Goal: Subscribe to service/newsletter

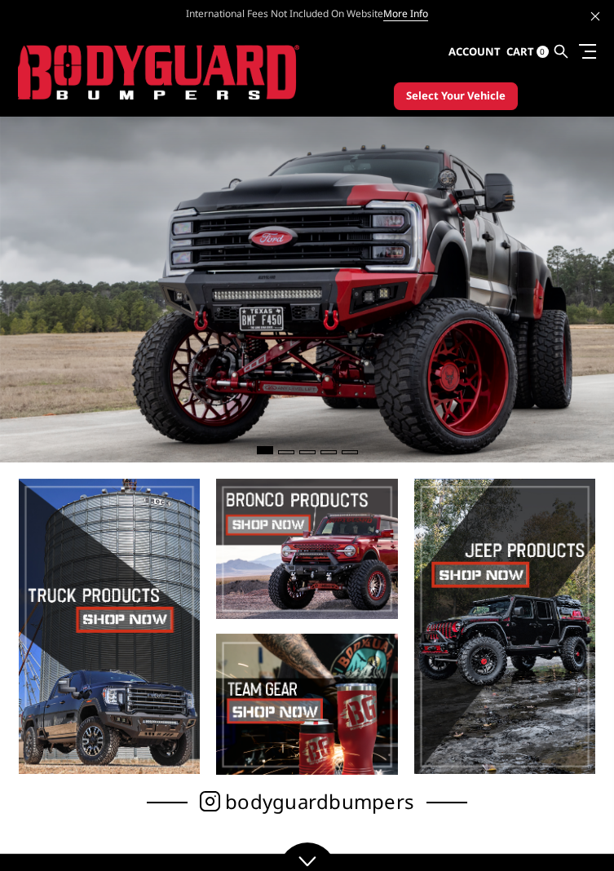
click at [470, 95] on span "Select Your Vehicle" at bounding box center [455, 96] width 99 height 16
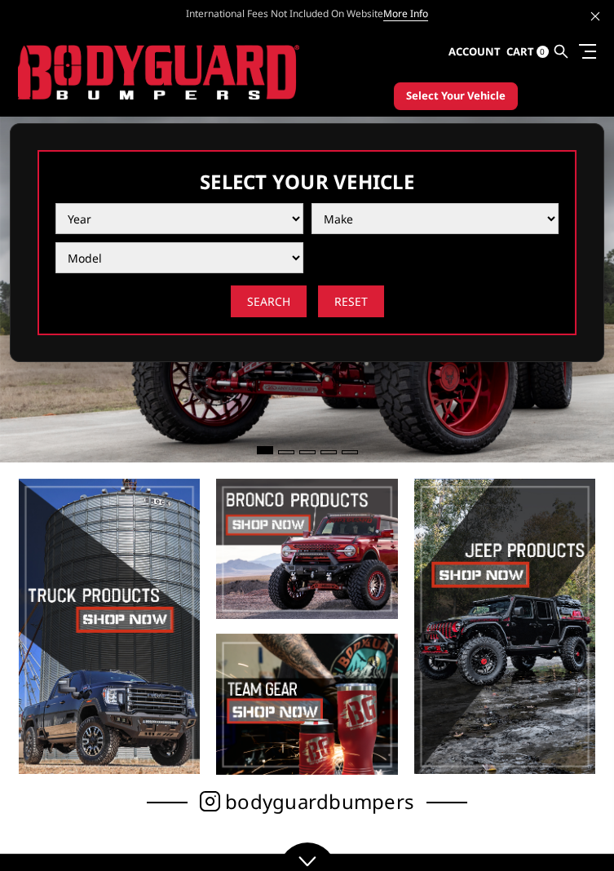
click at [286, 218] on select "Year 2025 2024 2023 2022 2021 2020 2019 2018 2017 2016 2015 2014 2013 2012 2011…" at bounding box center [179, 218] width 248 height 31
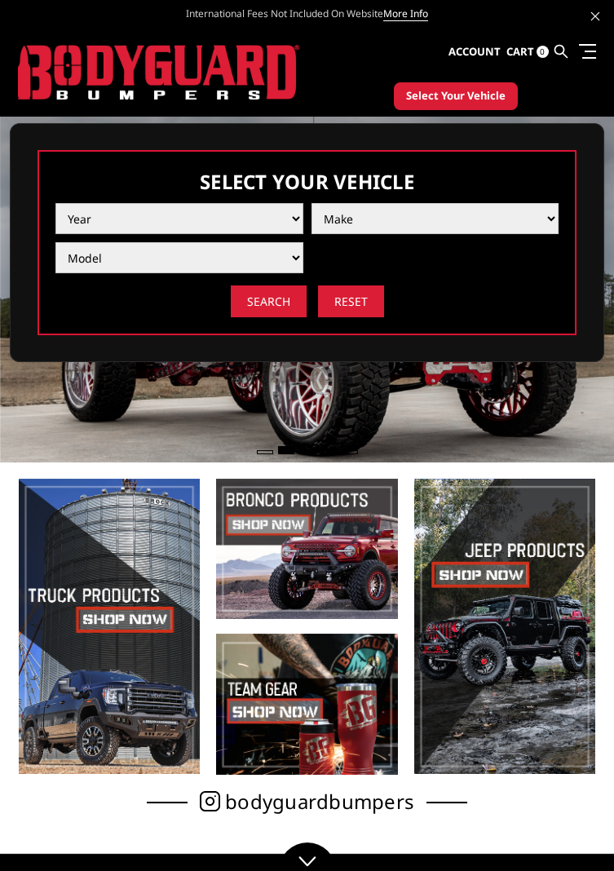
select select "yr_2025"
click at [55, 203] on select "Year 2025 2024 2023 2022 2021 2020 2019 2018 2017 2016 2015 2014 2013 2012 2011…" at bounding box center [179, 218] width 248 height 31
click at [552, 214] on select "Make Chevrolet Ford GMC Ram Toyota" at bounding box center [435, 218] width 248 height 31
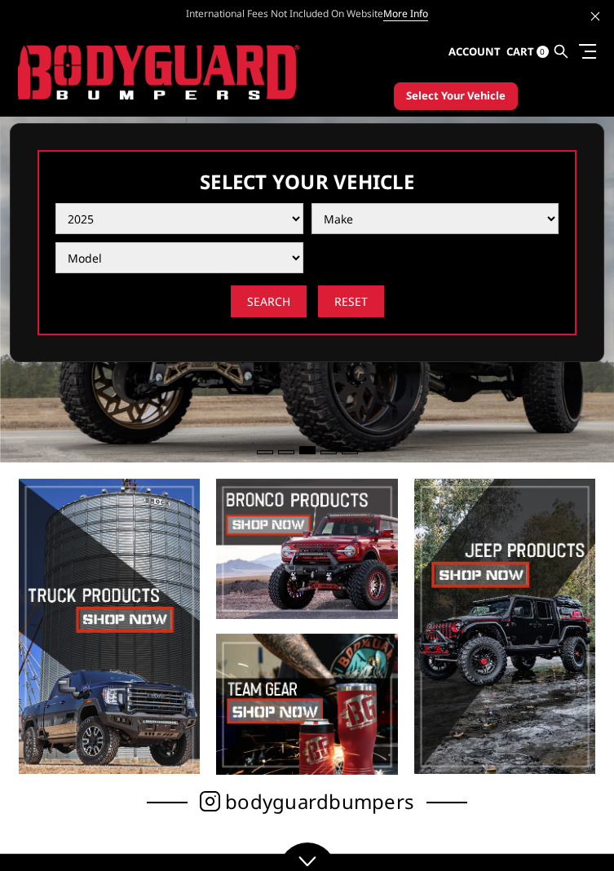
select select "mk_gmc"
click at [311, 203] on select "Make Chevrolet Ford GMC Ram Toyota" at bounding box center [435, 218] width 248 height 31
click at [277, 255] on select "Model Sierra 1500 Sierra 2500 / 3500" at bounding box center [179, 257] width 248 height 31
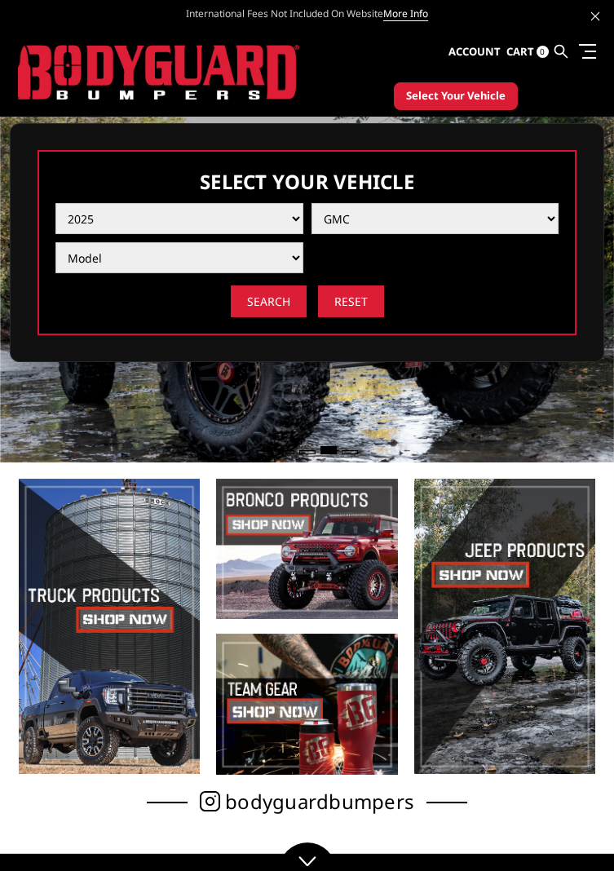
select select "md_sierra-2500-3500"
click at [55, 242] on select "Model Sierra 1500 Sierra 2500 / 3500" at bounding box center [179, 257] width 248 height 31
click at [272, 306] on input "Search" at bounding box center [269, 301] width 76 height 32
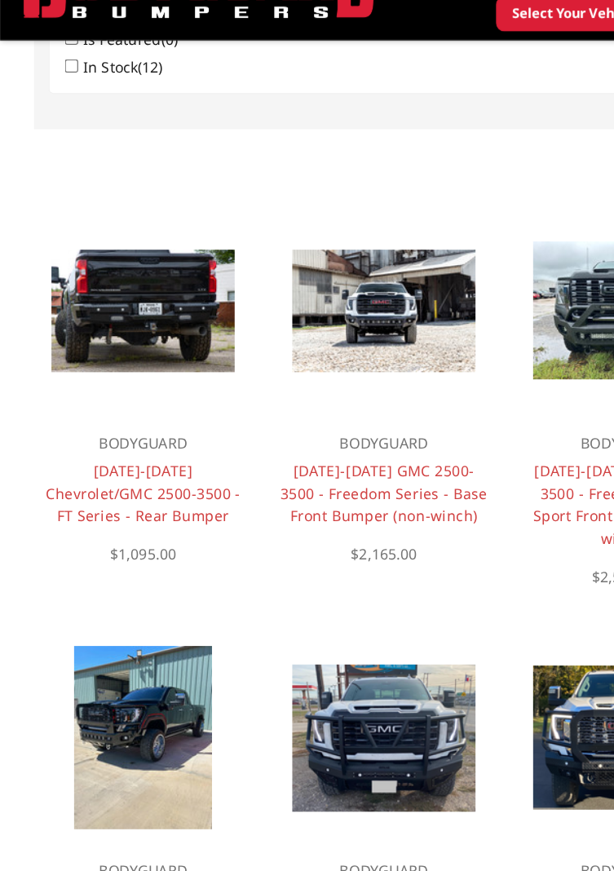
scroll to position [1290, 0]
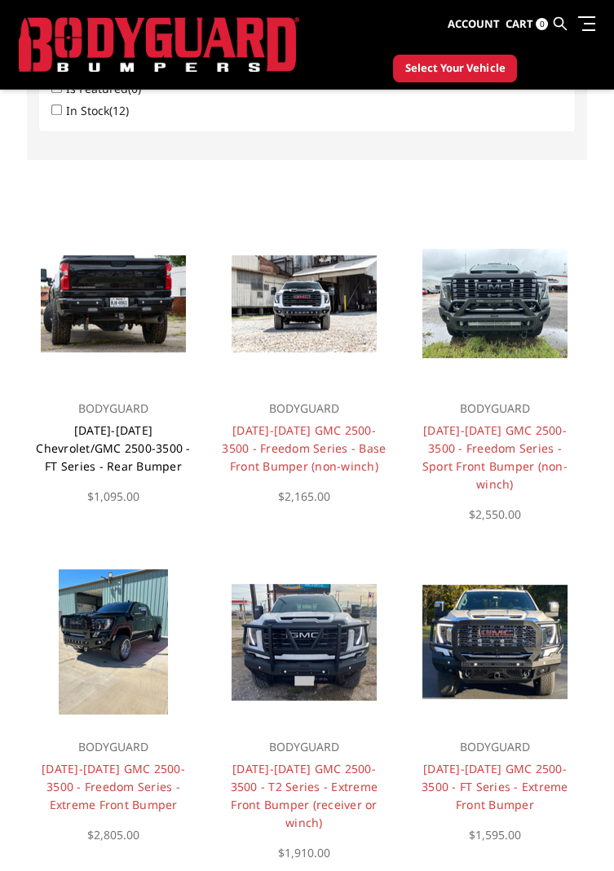
click at [143, 450] on link "2020-2025 Chevrolet/GMC 2500-3500 - FT Series - Rear Bumper" at bounding box center [113, 447] width 154 height 51
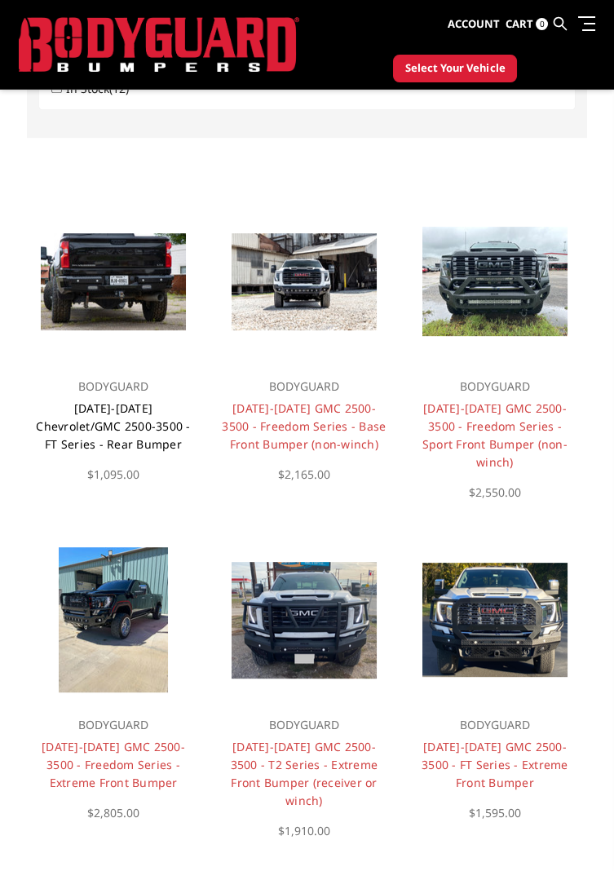
scroll to position [1343, 0]
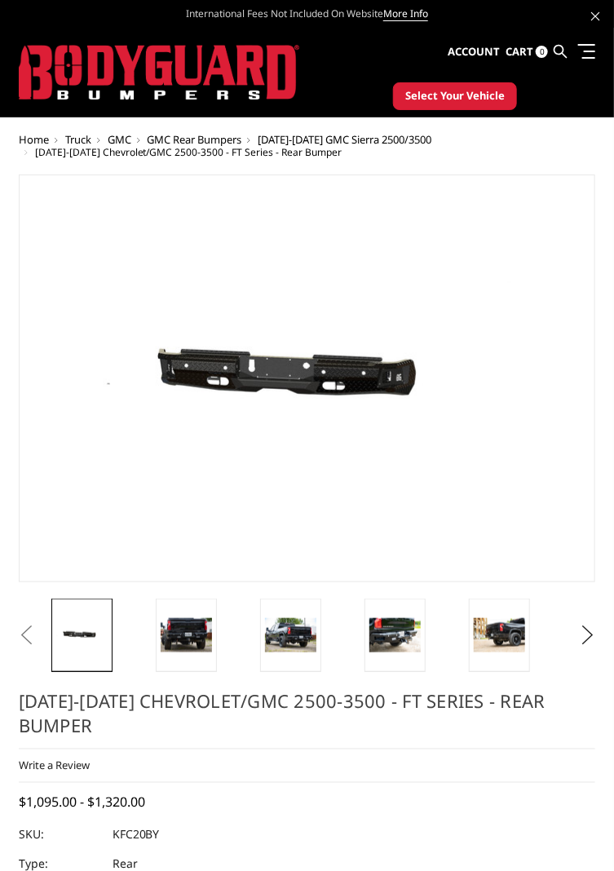
click at [364, 380] on img at bounding box center [541, 423] width 1043 height 496
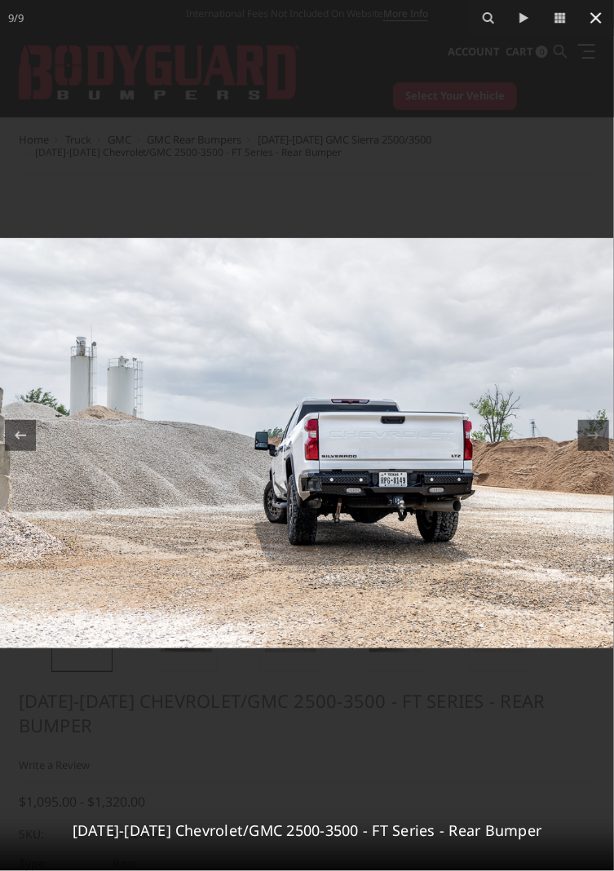
click at [600, 22] on icon at bounding box center [595, 17] width 11 height 11
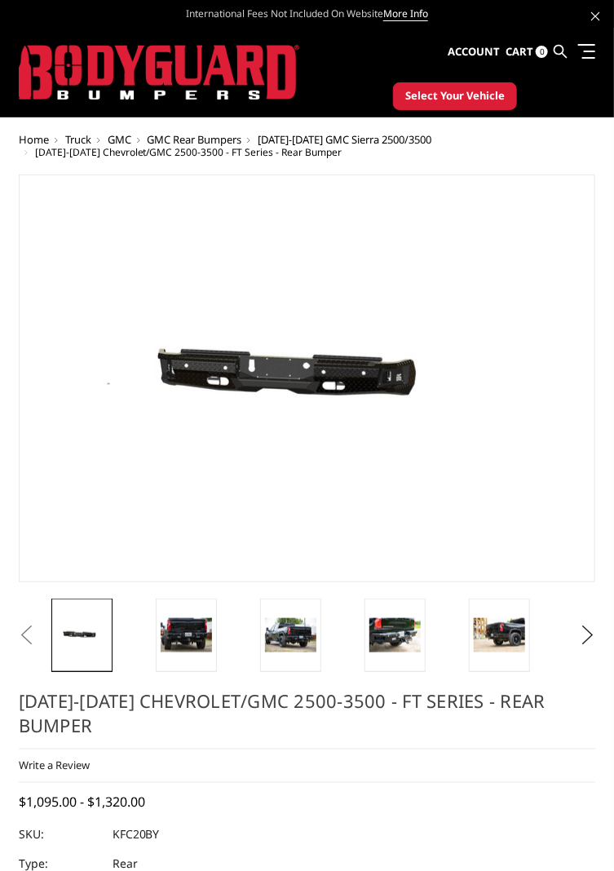
scroll to position [0, 419]
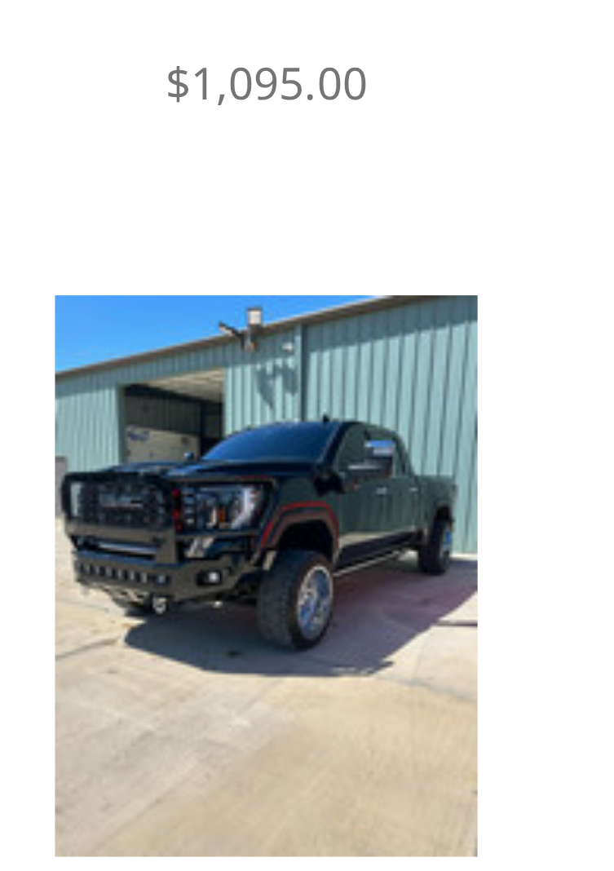
scroll to position [1281, 0]
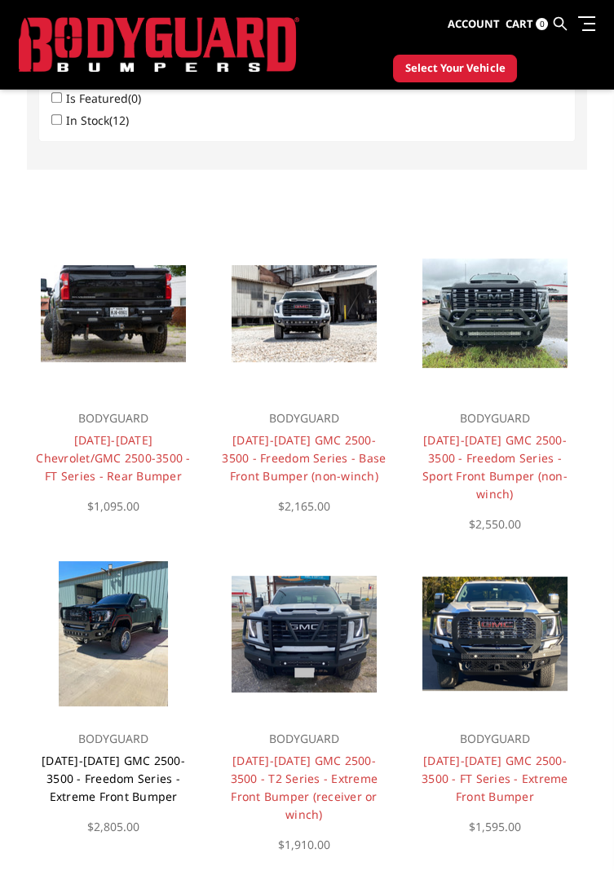
click at [136, 784] on link "2024-2025 GMC 2500-3500 - Freedom Series - Extreme Front Bumper" at bounding box center [113, 777] width 143 height 51
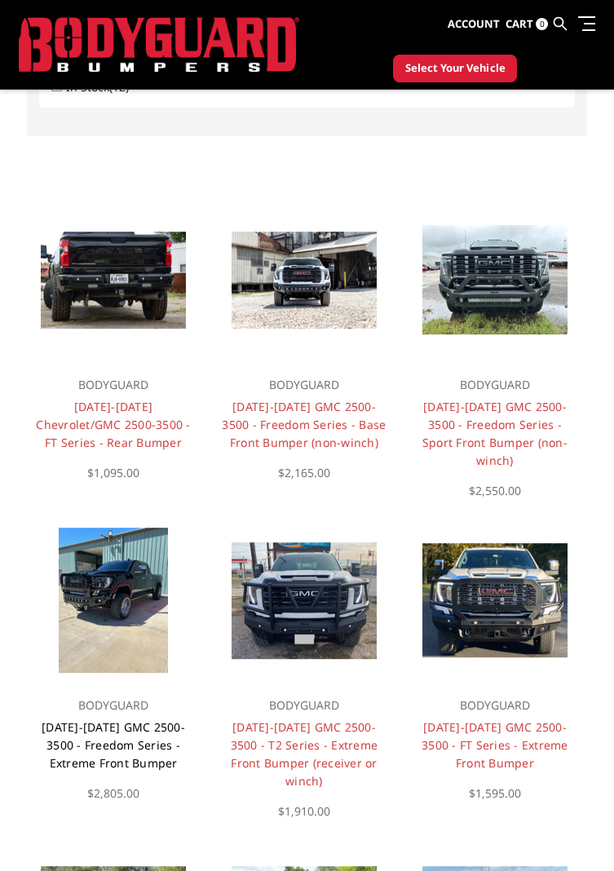
scroll to position [1333, 0]
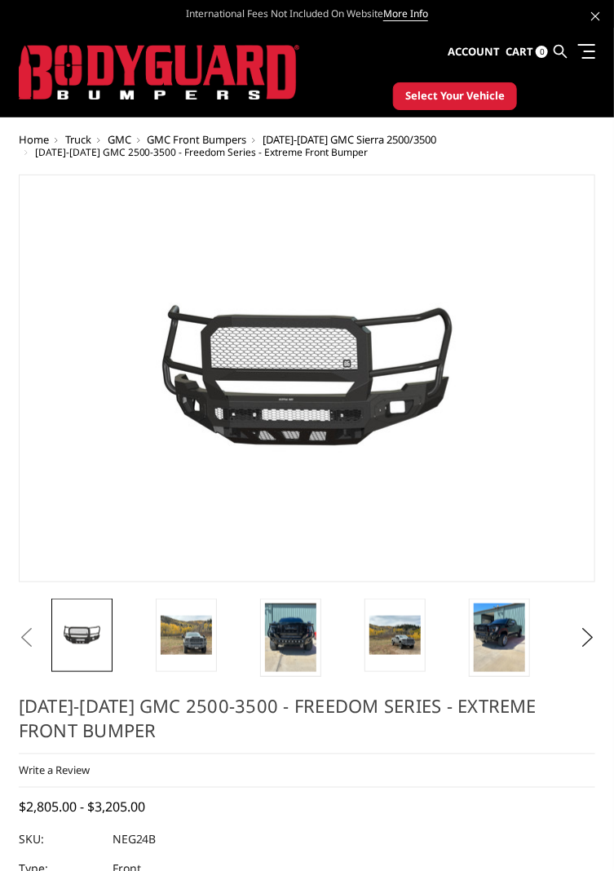
click at [374, 378] on img at bounding box center [541, 419] width 1043 height 488
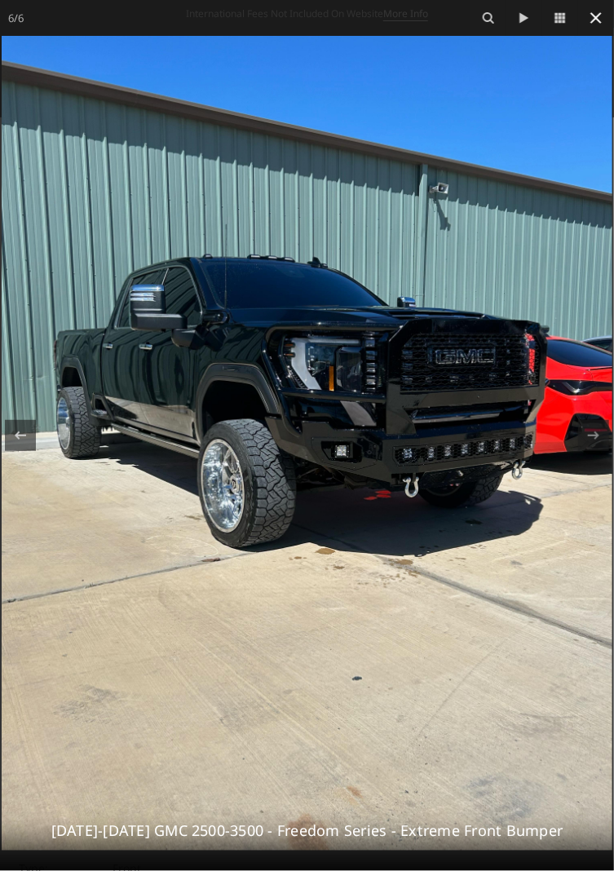
click at [595, 26] on icon at bounding box center [596, 18] width 20 height 20
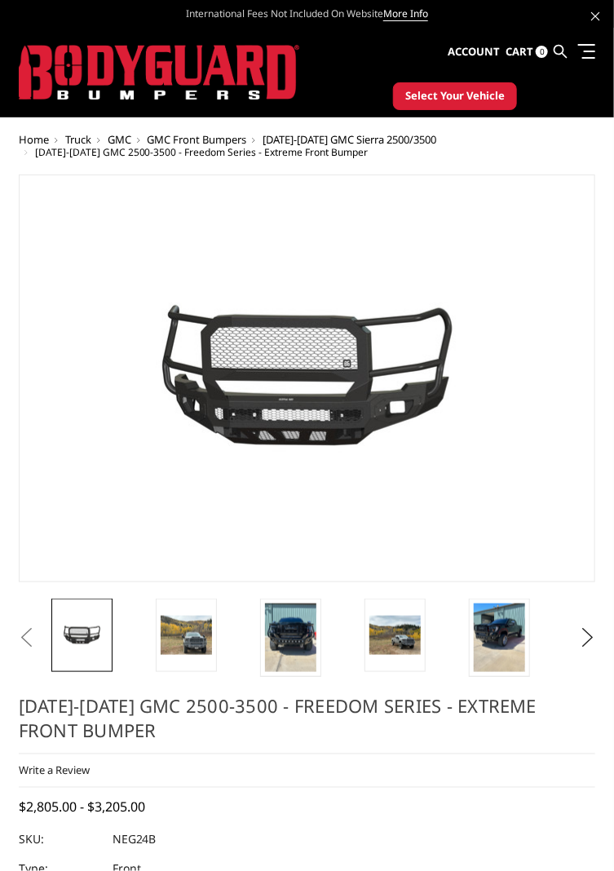
scroll to position [0, 106]
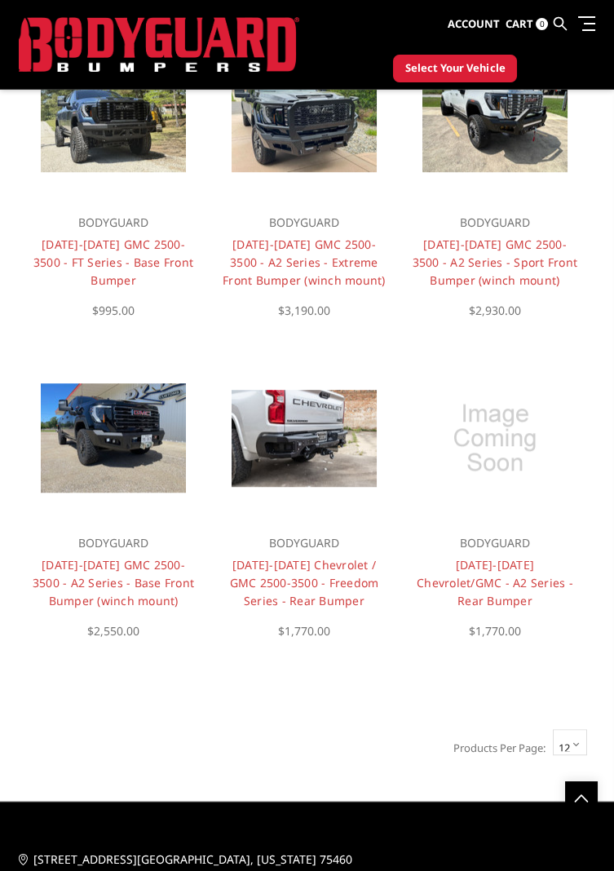
scroll to position [2154, 0]
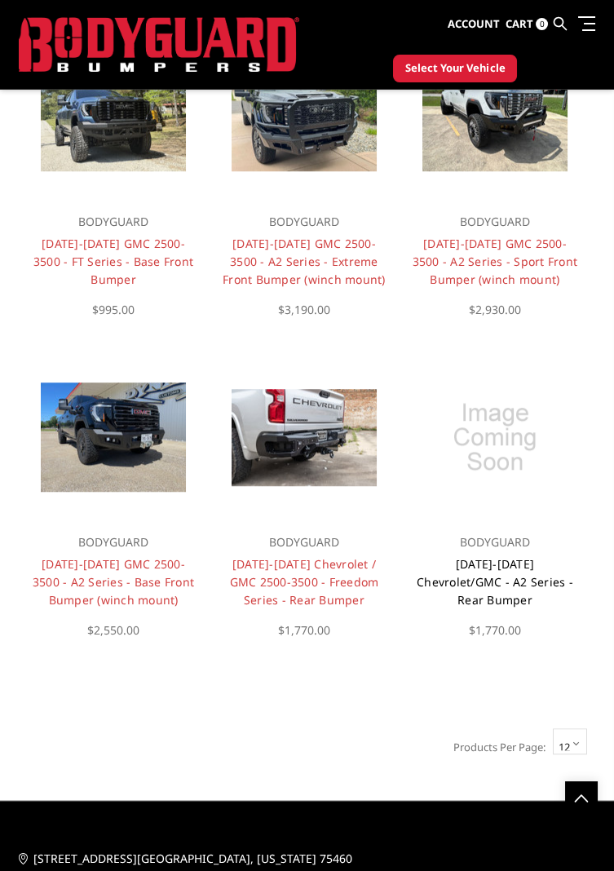
click at [531, 556] on link "[DATE]-[DATE] Chevrolet/GMC - A2 Series - Rear Bumper" at bounding box center [495, 581] width 157 height 51
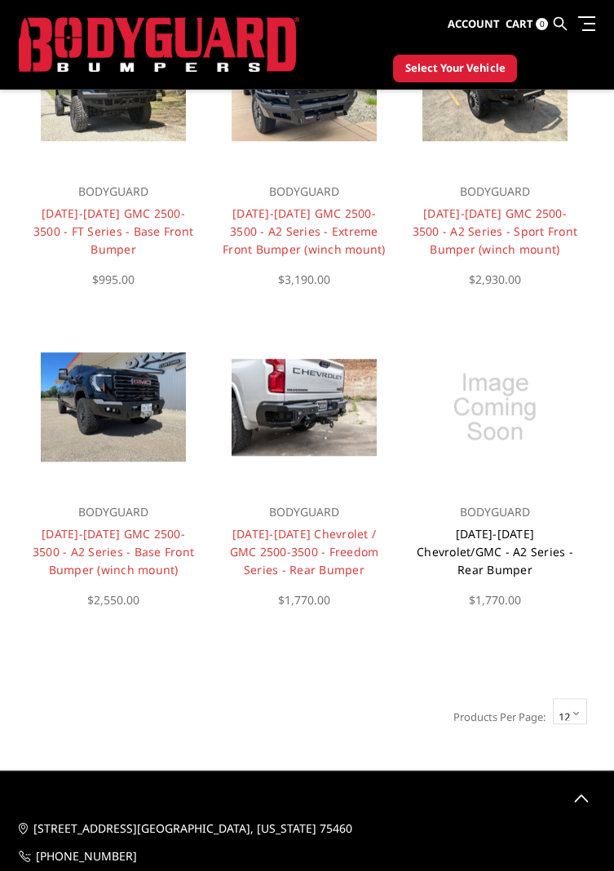
scroll to position [2206, 0]
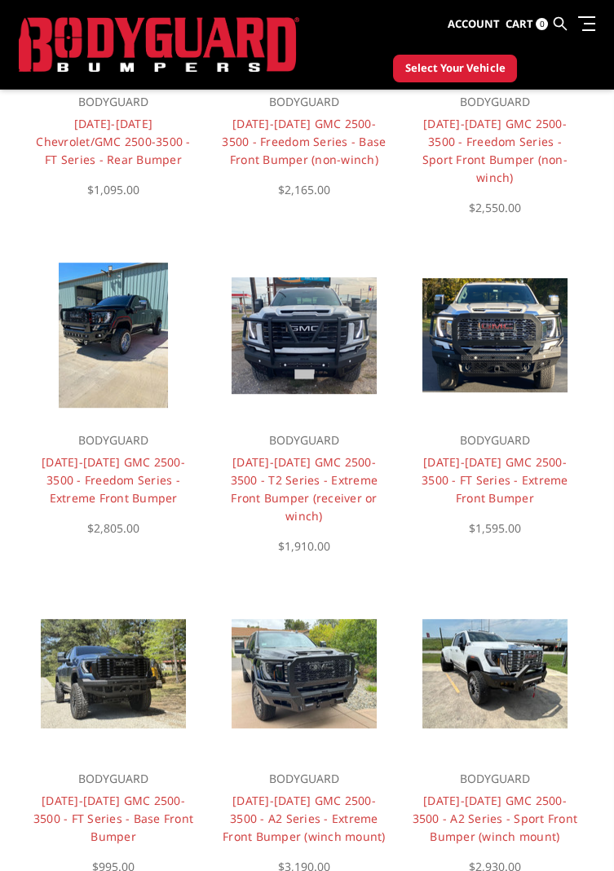
scroll to position [1595, 0]
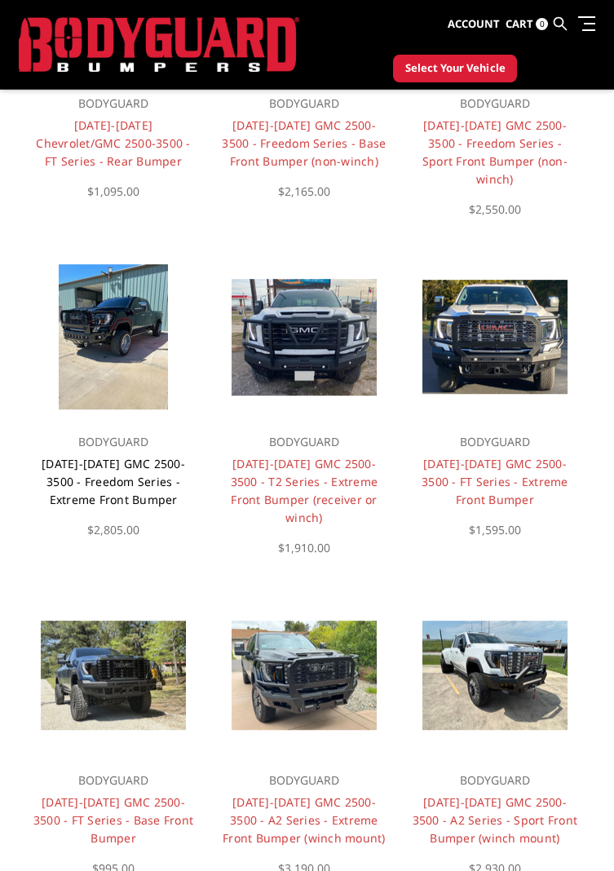
click at [121, 456] on link "2024-2025 GMC 2500-3500 - Freedom Series - Extreme Front Bumper" at bounding box center [113, 481] width 143 height 51
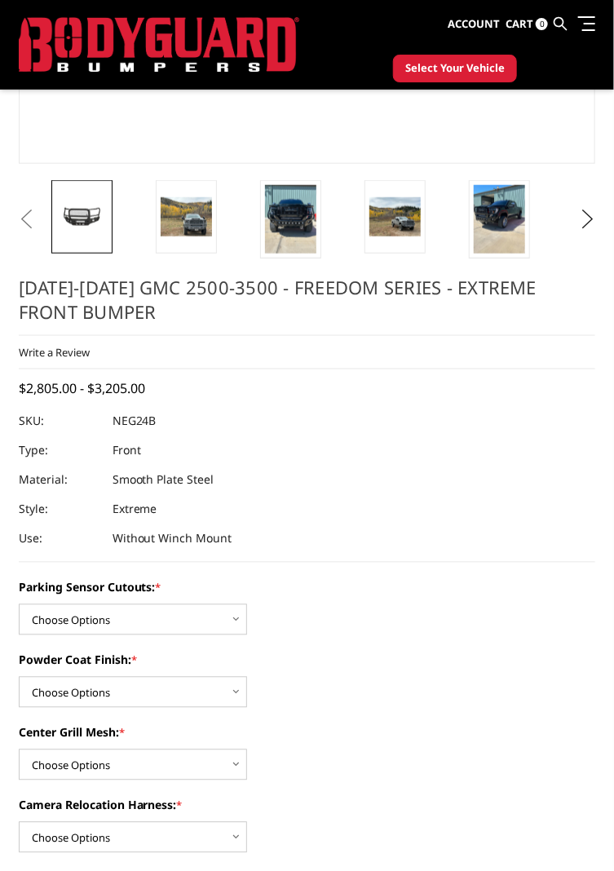
scroll to position [412, 0]
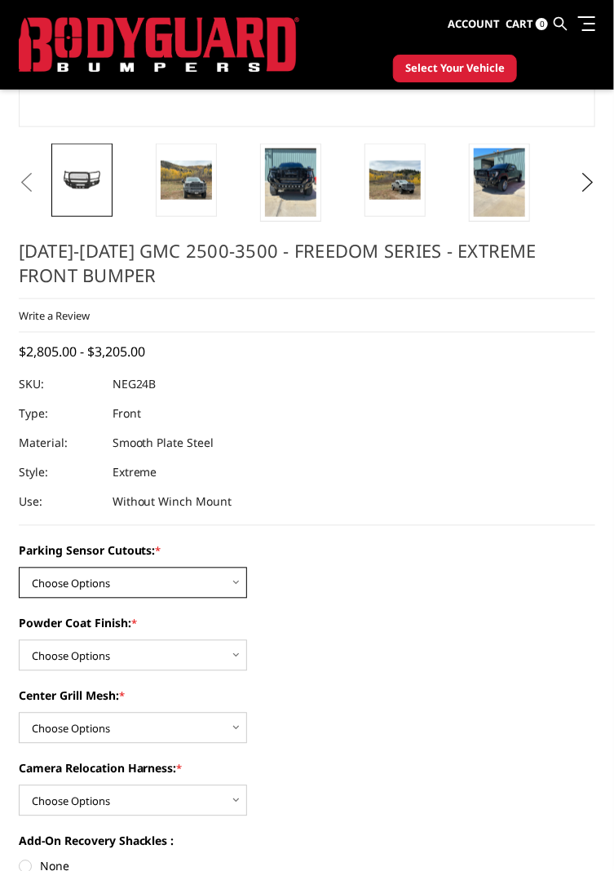
click at [227, 585] on select "Choose Options No - Without Parking Sensor Cutouts Yes - With Parking Sensor Cu…" at bounding box center [133, 582] width 228 height 31
select select "2874"
click at [19, 567] on select "Choose Options No - Without Parking Sensor Cutouts Yes - With Parking Sensor Cu…" at bounding box center [133, 582] width 228 height 31
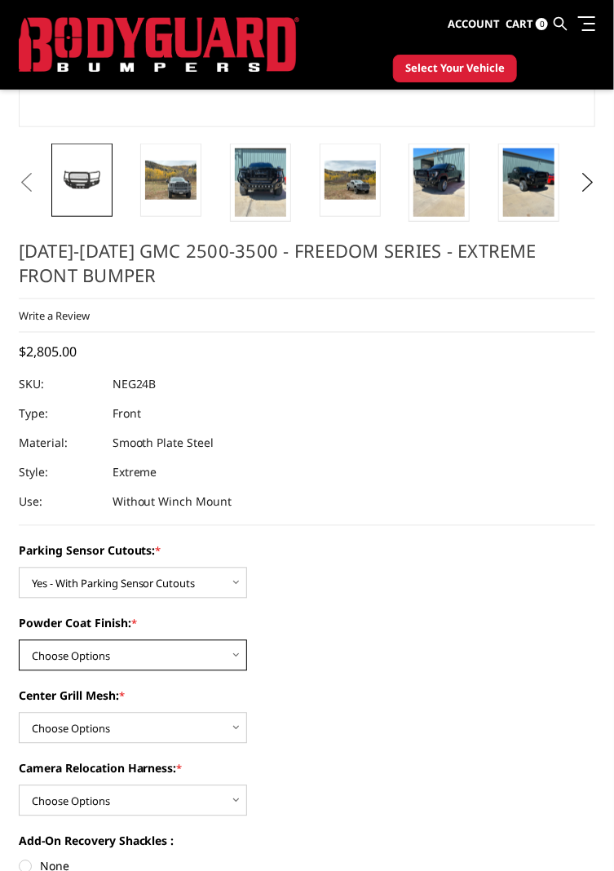
click at [236, 650] on select "Choose Options Bare Metal Texture Black Powder Coat" at bounding box center [133, 655] width 228 height 31
select select "2876"
click at [19, 640] on select "Choose Options Bare Metal Texture Black Powder Coat" at bounding box center [133, 655] width 228 height 31
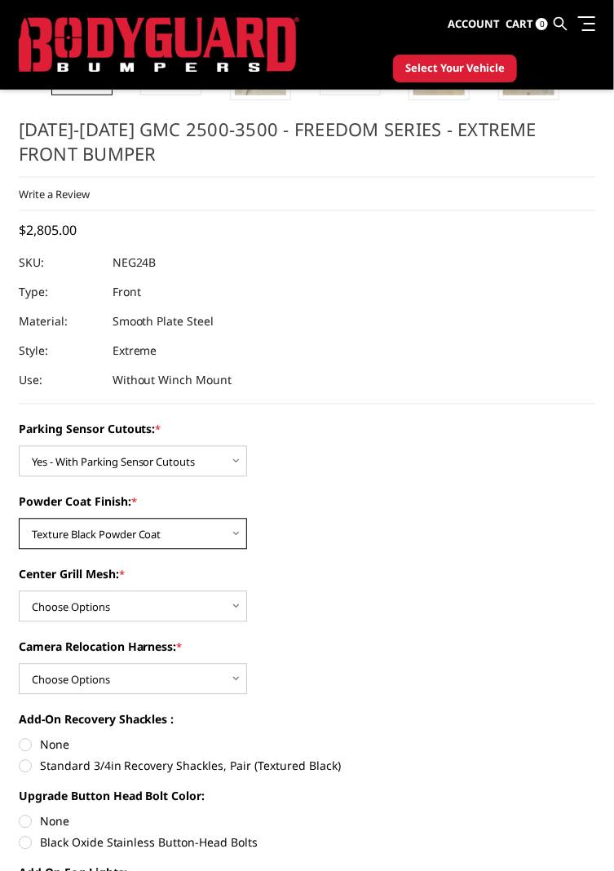
scroll to position [541, 0]
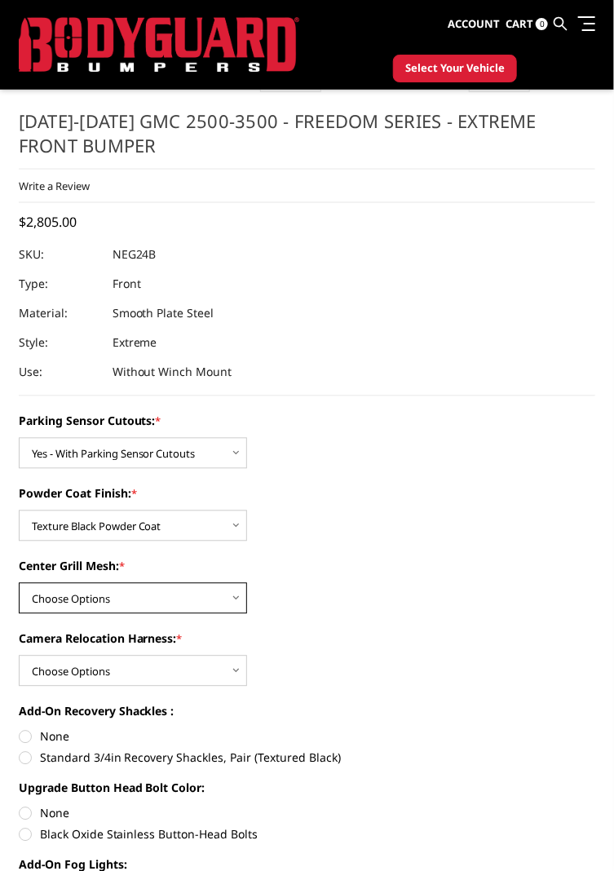
click at [236, 593] on select "Choose Options WITH Expanded Metal in Center Grill WITHOUT Expanded Metal in Ce…" at bounding box center [133, 598] width 228 height 31
select select "2878"
click at [19, 583] on select "Choose Options WITH Expanded Metal in Center Grill WITHOUT Expanded Metal in Ce…" at bounding box center [133, 598] width 228 height 31
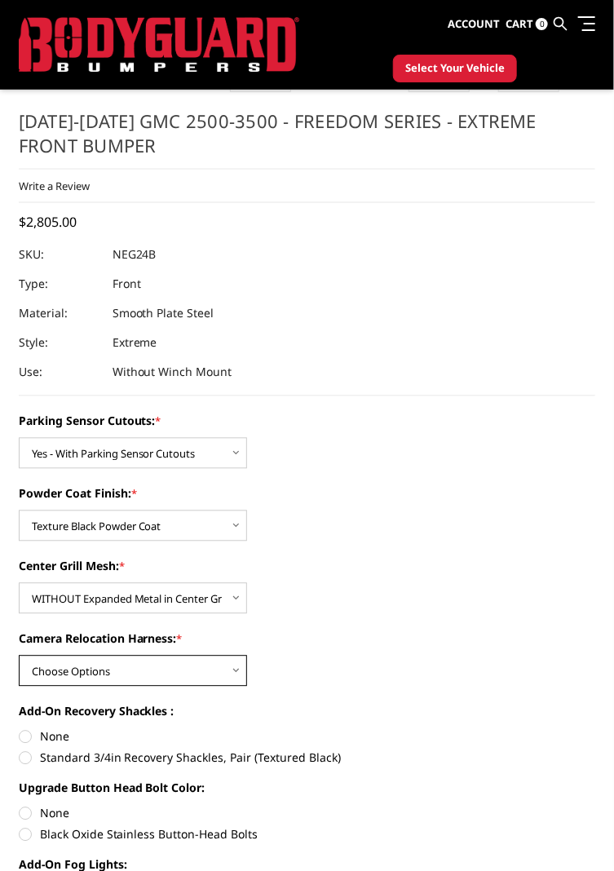
click at [239, 665] on select "Choose Options WITH Camera Relocation Harness WITHOUT Camera Relocation Harness" at bounding box center [133, 670] width 228 height 31
select select "2879"
click at [19, 655] on select "Choose Options WITH Camera Relocation Harness WITHOUT Camera Relocation Harness" at bounding box center [133, 670] width 228 height 31
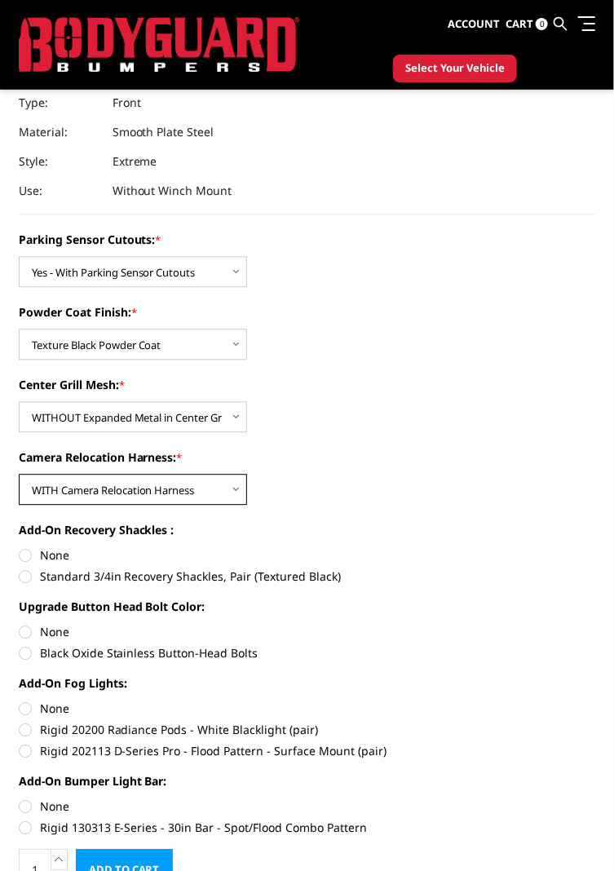
scroll to position [723, 0]
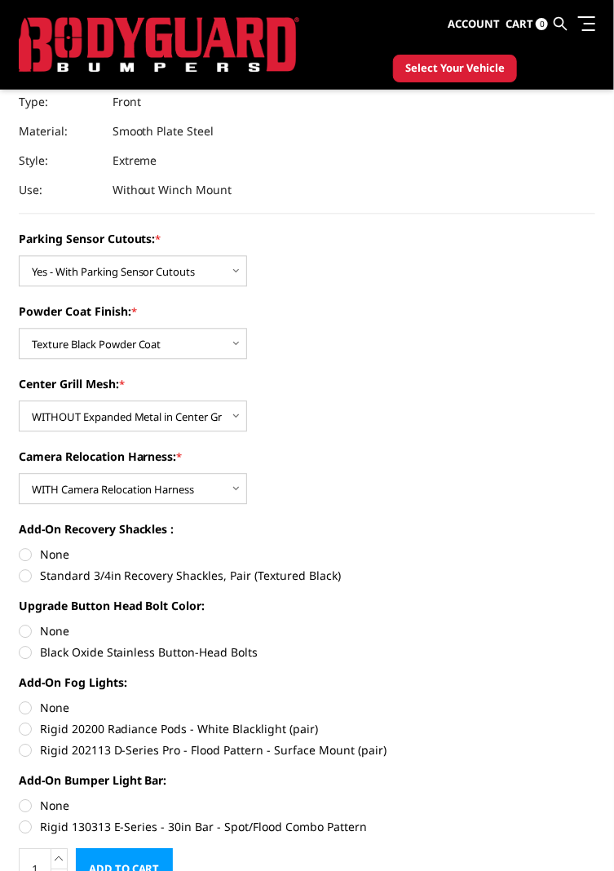
click at [33, 651] on label "Black Oxide Stainless Button-Head Bolts" at bounding box center [307, 652] width 577 height 17
click at [595, 624] on input "Black Oxide Stainless Button-Head Bolts" at bounding box center [595, 623] width 1 height 1
radio input "true"
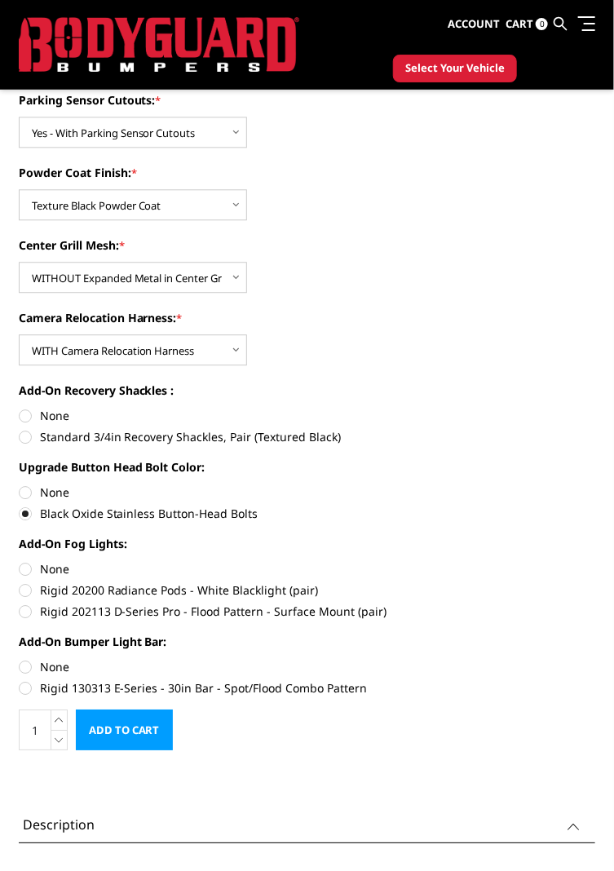
scroll to position [866, 0]
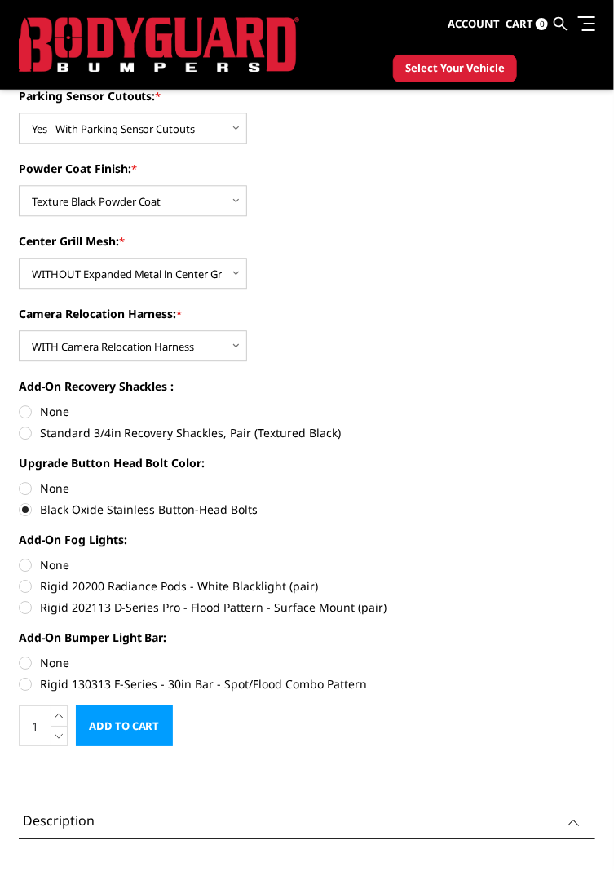
click at [25, 606] on label "Rigid 202113 D-Series Pro - Flood Pattern - Surface Mount (pair)" at bounding box center [307, 606] width 577 height 17
click at [595, 578] on input "Rigid 202113 D-Series Pro - Flood Pattern - Surface Mount (pair)" at bounding box center [595, 577] width 1 height 1
radio input "true"
click at [21, 684] on label "Rigid 130313 E-Series - 30in Bar - Spot/Flood Combo Pattern" at bounding box center [307, 683] width 577 height 17
click at [595, 655] on input "Rigid 130313 E-Series - 30in Bar - Spot/Flood Combo Pattern" at bounding box center [595, 654] width 1 height 1
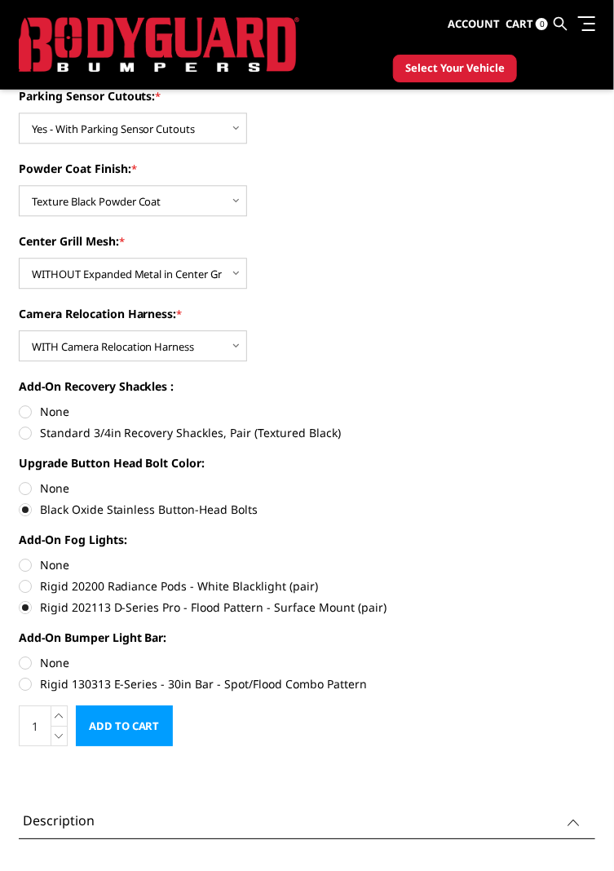
radio input "true"
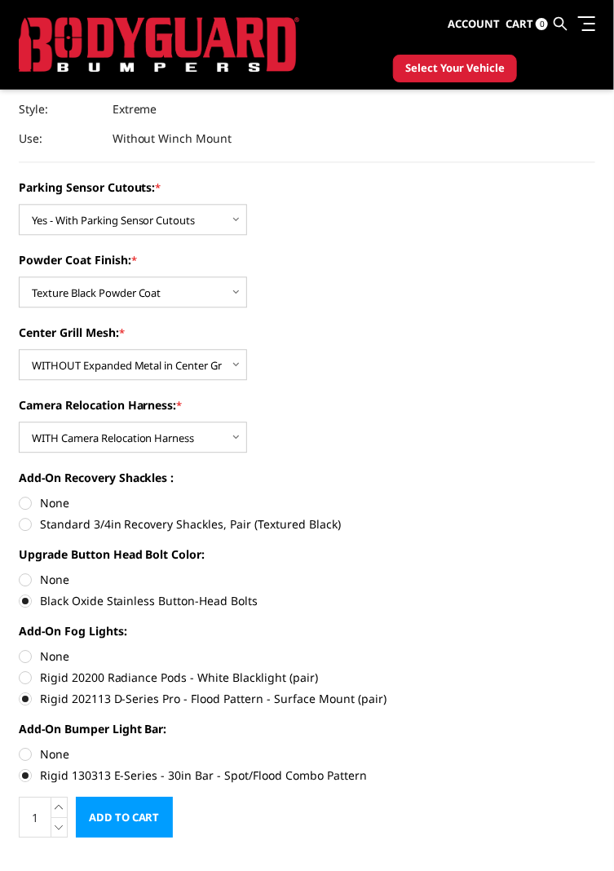
scroll to position [776, 0]
click at [24, 526] on label "Standard 3/4in Recovery Shackles, Pair (Textured Black)" at bounding box center [307, 522] width 577 height 17
click at [595, 494] on input "Standard 3/4in Recovery Shackles, Pair (Textured Black)" at bounding box center [595, 493] width 1 height 1
radio input "true"
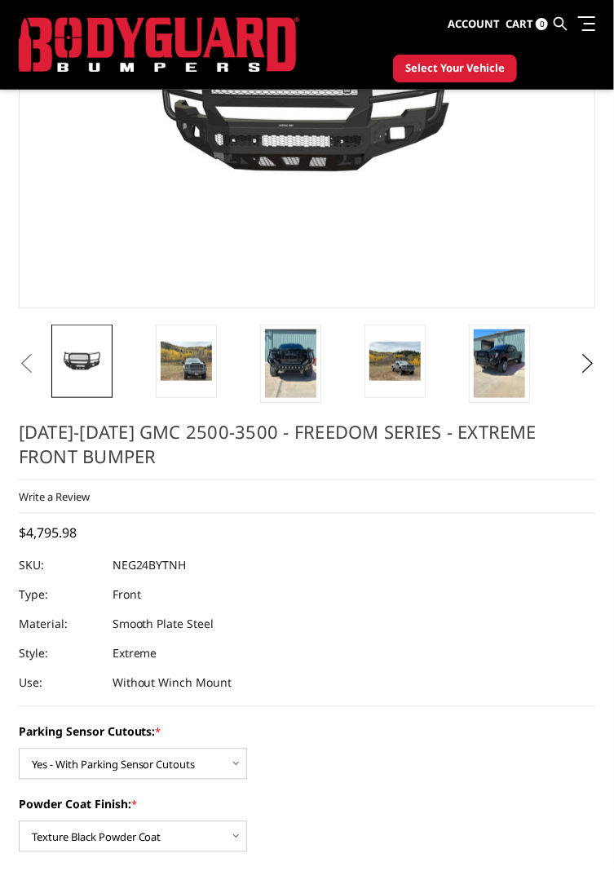
scroll to position [230, 0]
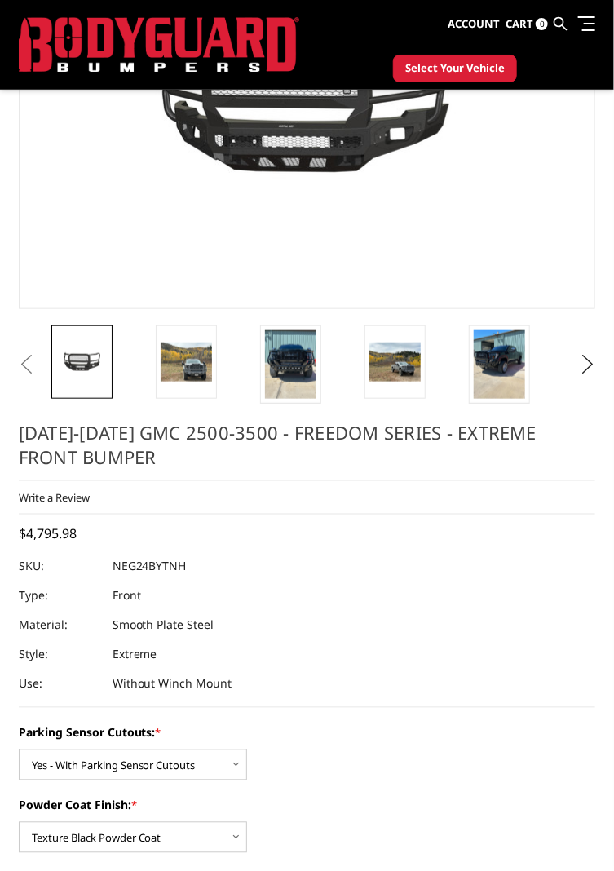
click at [91, 365] on img at bounding box center [81, 362] width 51 height 24
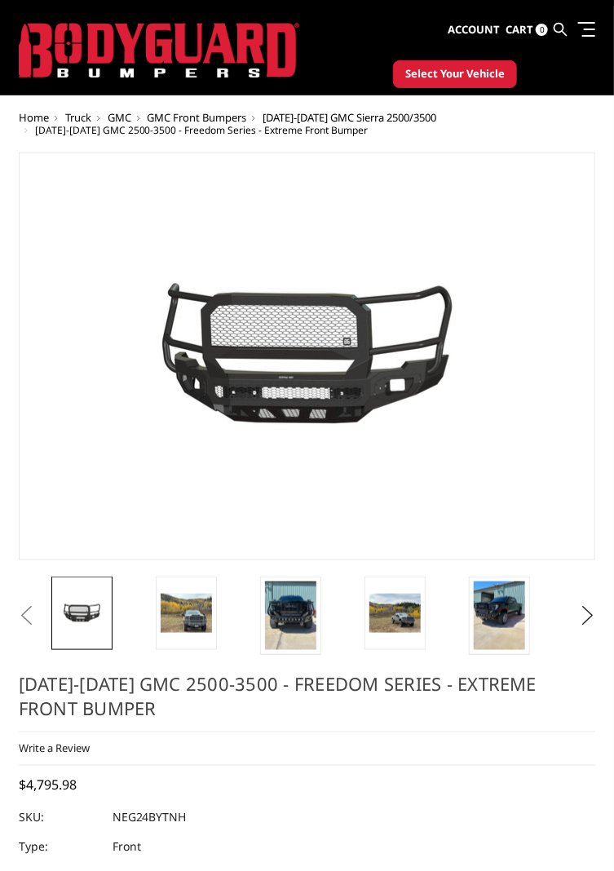
scroll to position [7, 0]
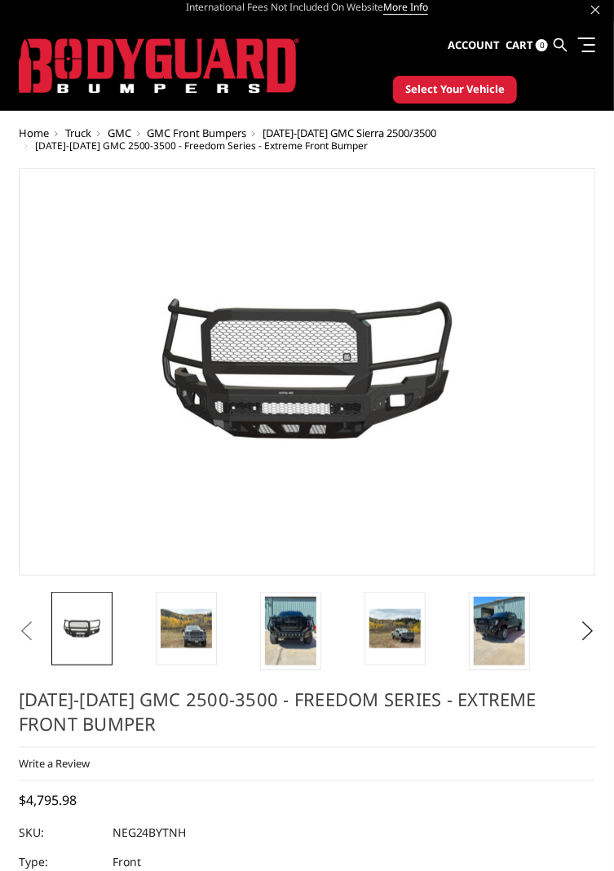
click at [368, 354] on img at bounding box center [541, 413] width 1043 height 488
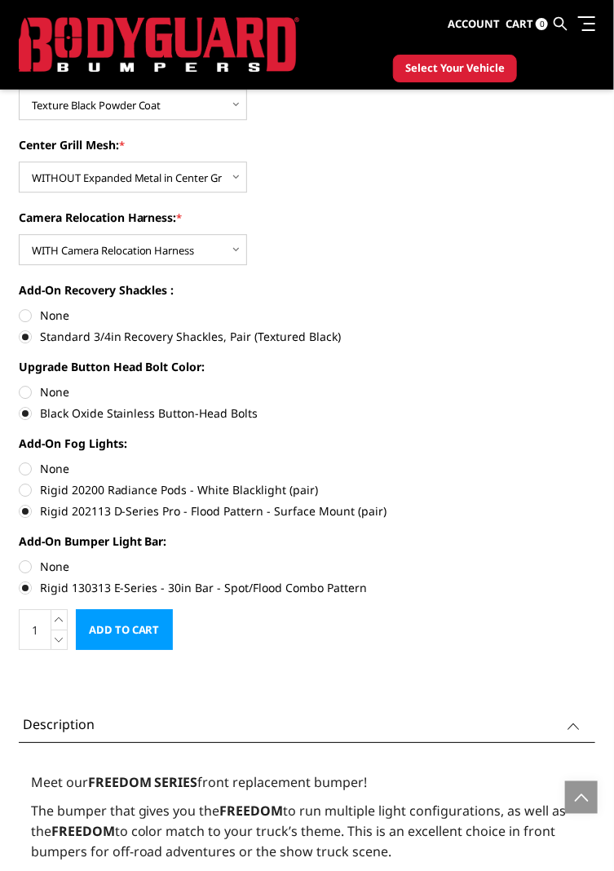
scroll to position [0, 0]
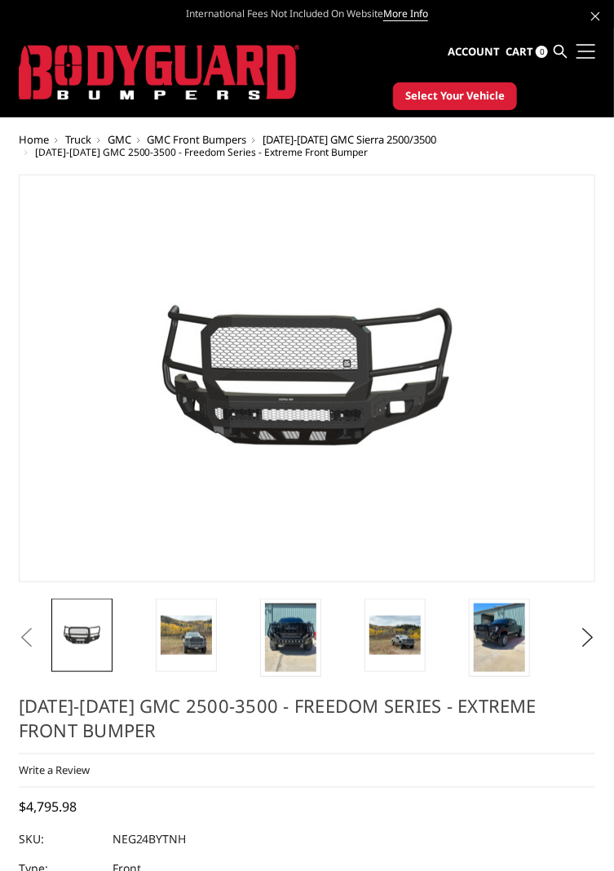
click at [588, 57] on span at bounding box center [586, 58] width 20 height 2
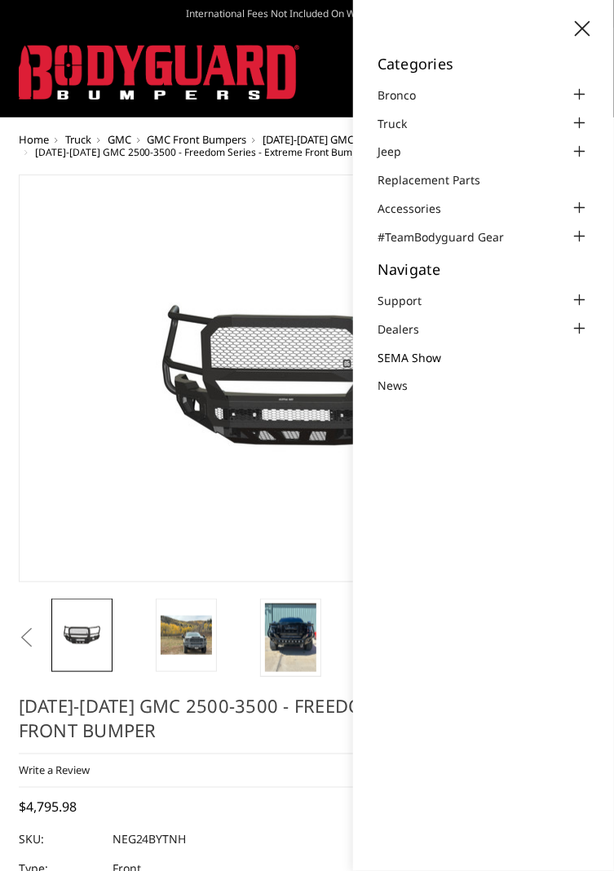
click at [426, 354] on link "SEMA Show" at bounding box center [419, 357] width 84 height 17
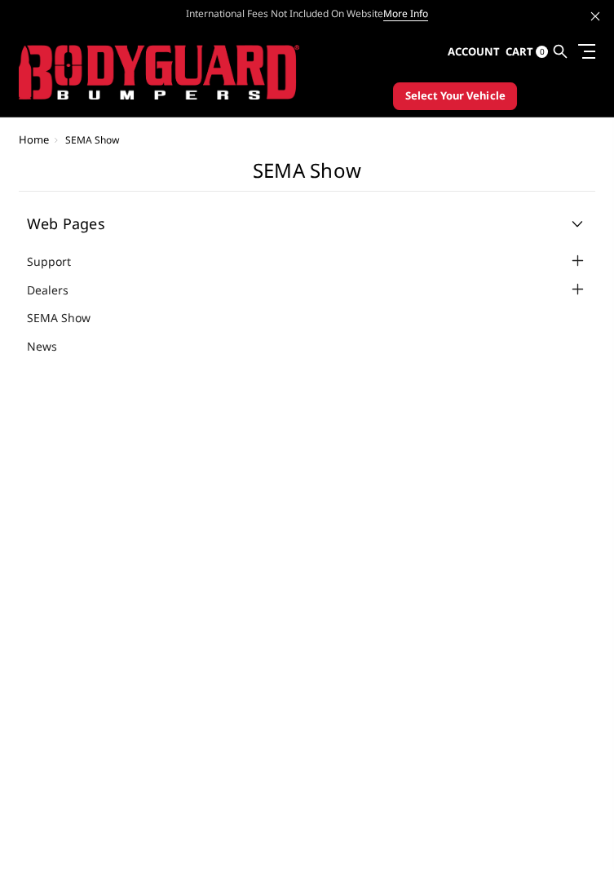
select select "US"
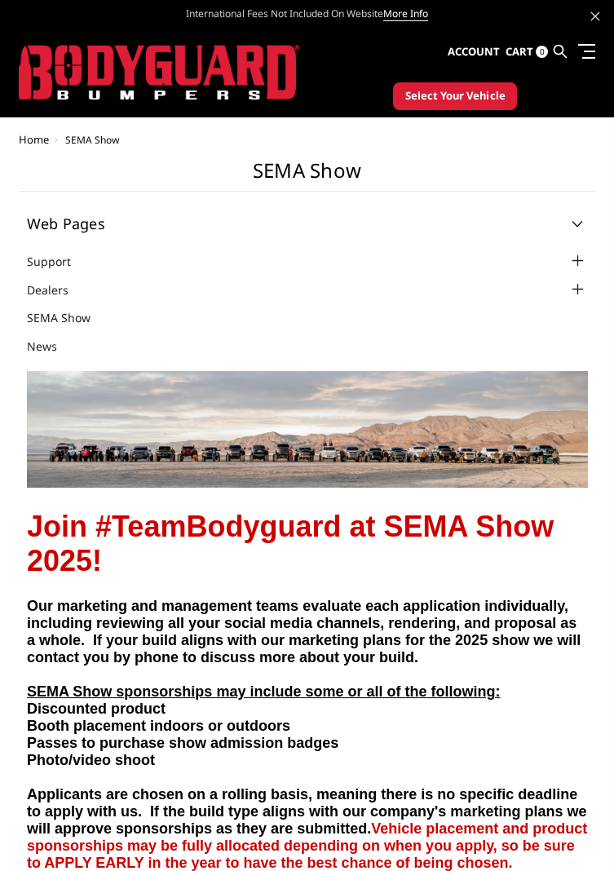
click at [33, 135] on span "Home" at bounding box center [34, 139] width 30 height 15
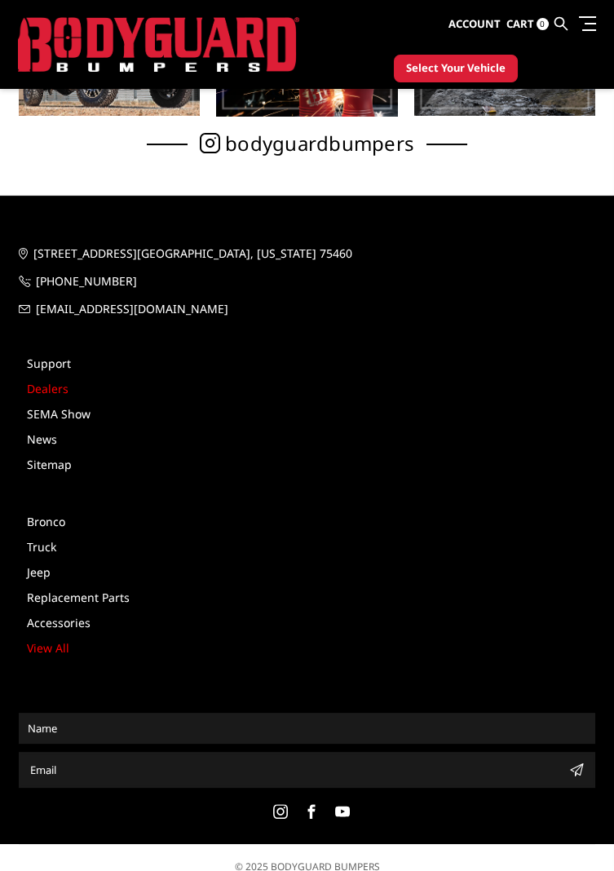
click at [37, 391] on link "Dealers" at bounding box center [48, 388] width 42 height 15
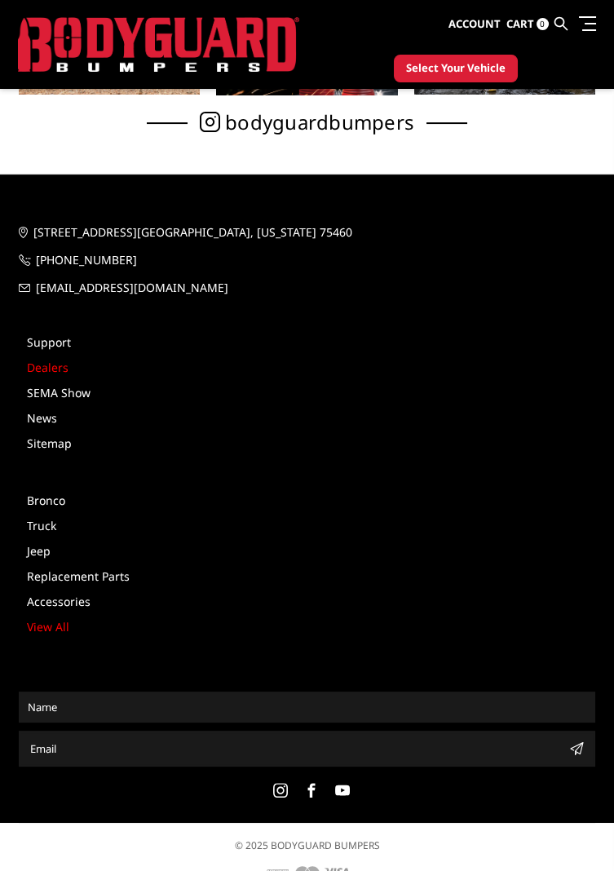
scroll to position [679, 0]
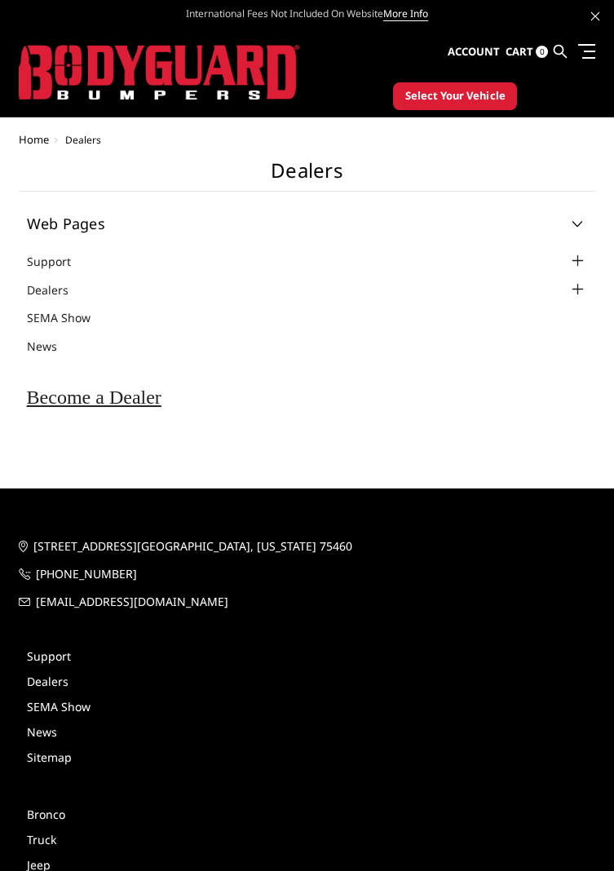
click at [586, 292] on div at bounding box center [577, 290] width 20 height 20
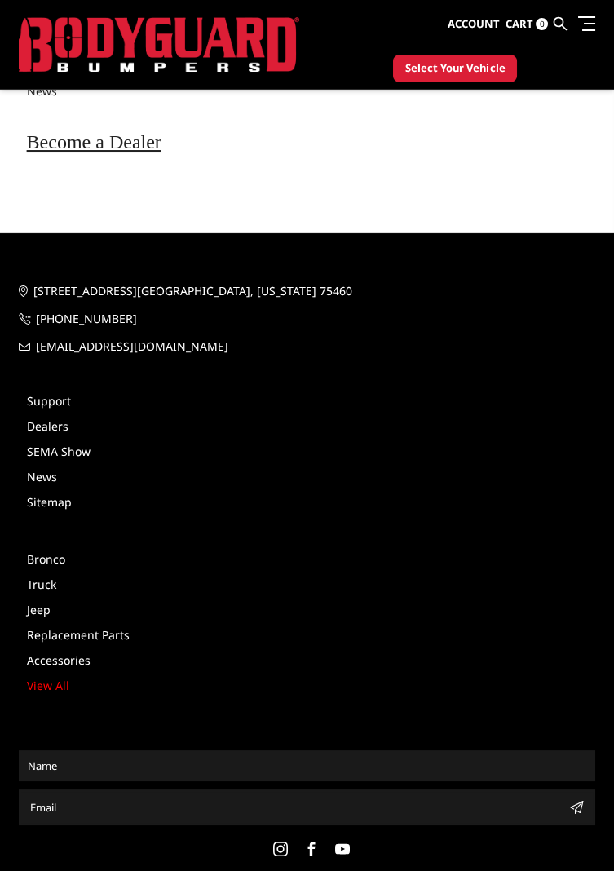
scroll to position [271, 0]
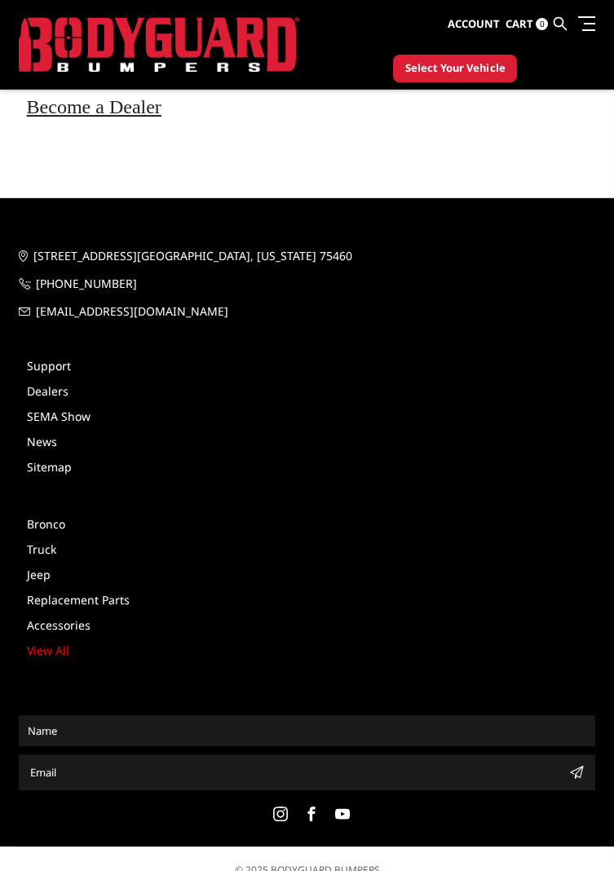
click at [375, 730] on input "text" at bounding box center [307, 730] width 572 height 26
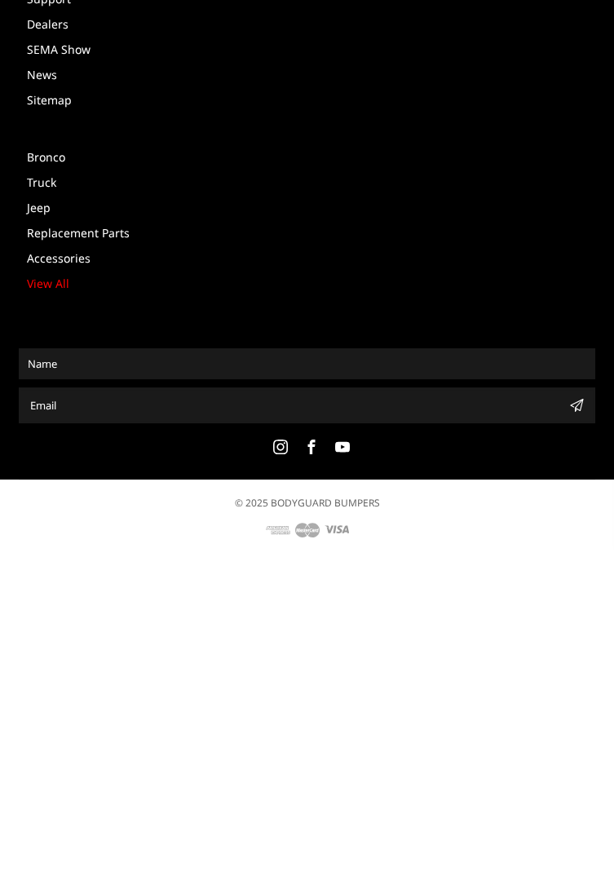
scroll to position [323, 0]
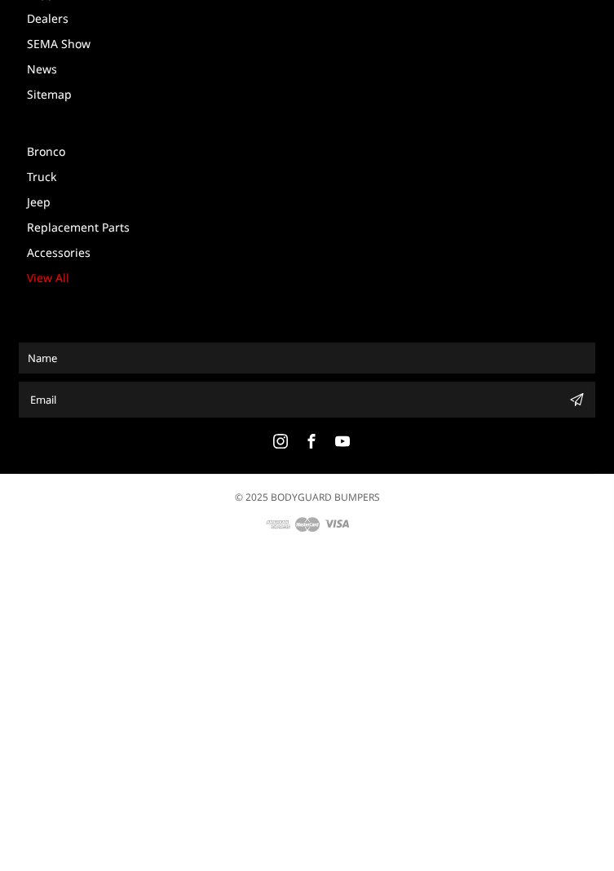
type input "[PERSON_NAME]"
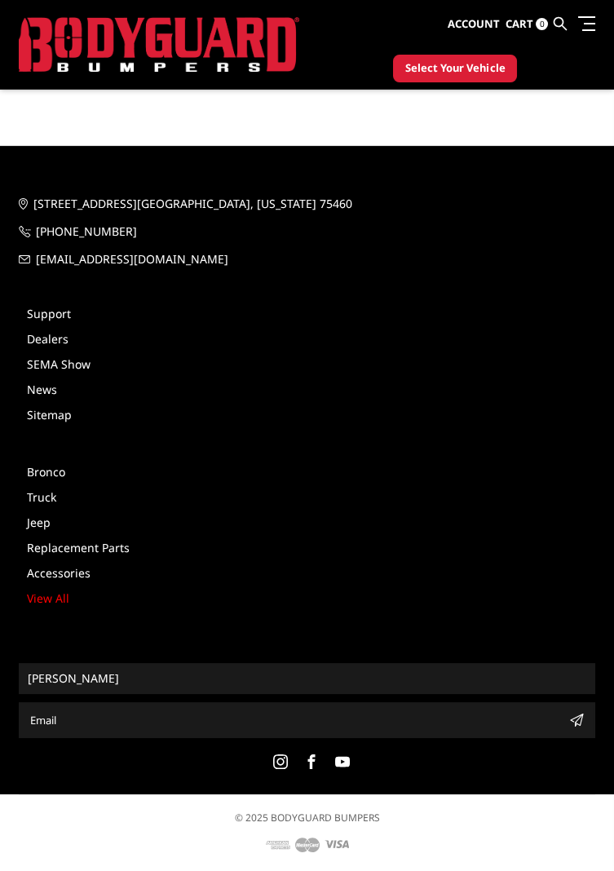
click at [398, 724] on input "Email Address" at bounding box center [294, 720] width 540 height 26
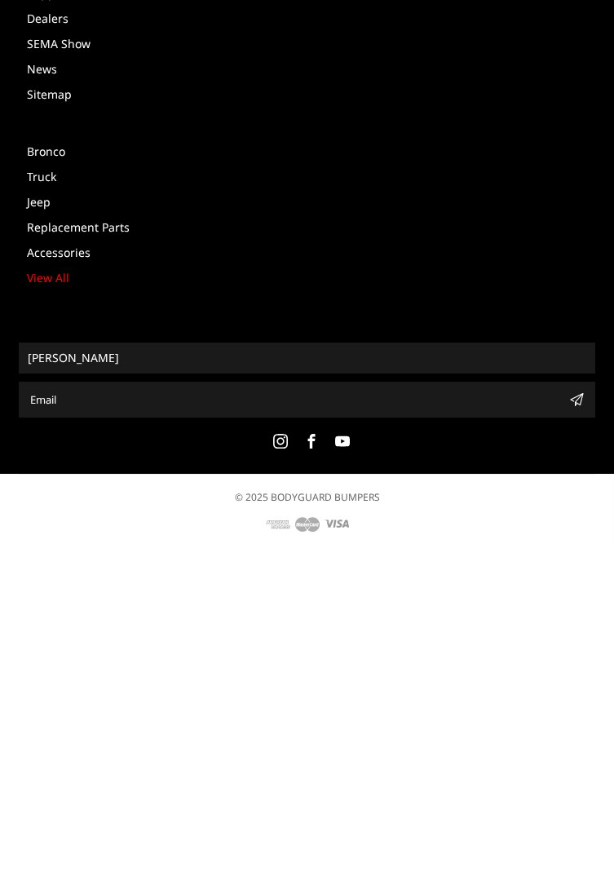
type input "[EMAIL_ADDRESS][DOMAIN_NAME]"
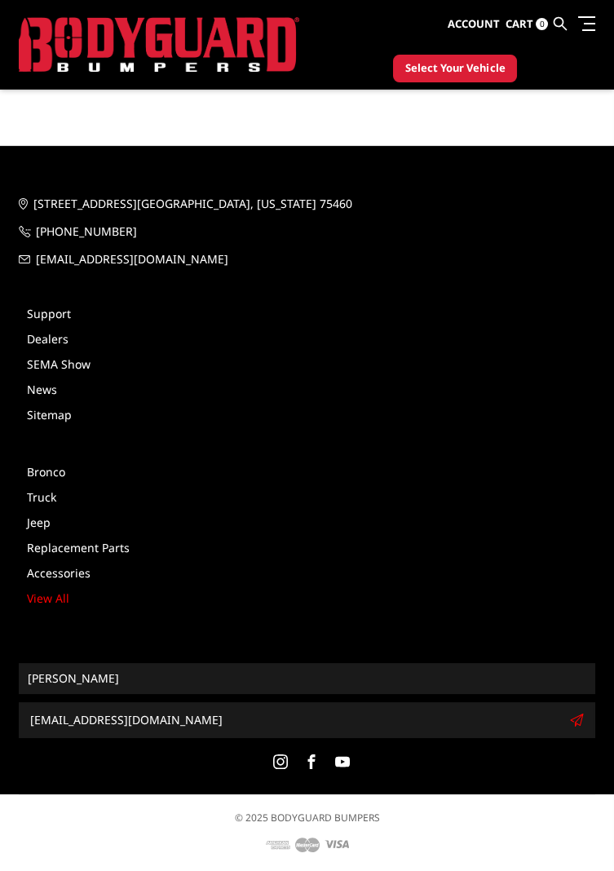
click at [578, 720] on icon "submit" at bounding box center [576, 719] width 13 height 13
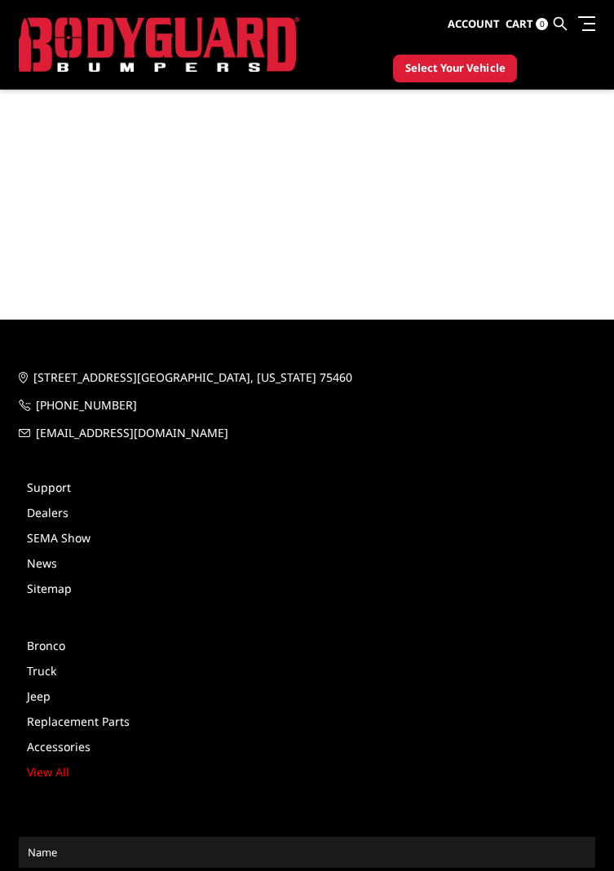
scroll to position [123, 0]
click at [46, 566] on link "News" at bounding box center [42, 561] width 30 height 15
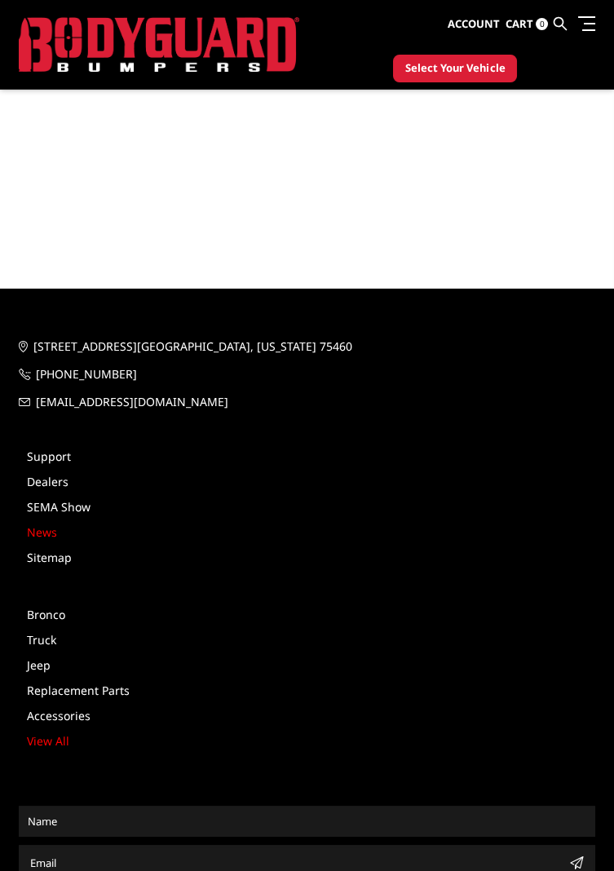
scroll to position [175, 0]
